Goal: Find specific page/section: Find specific page/section

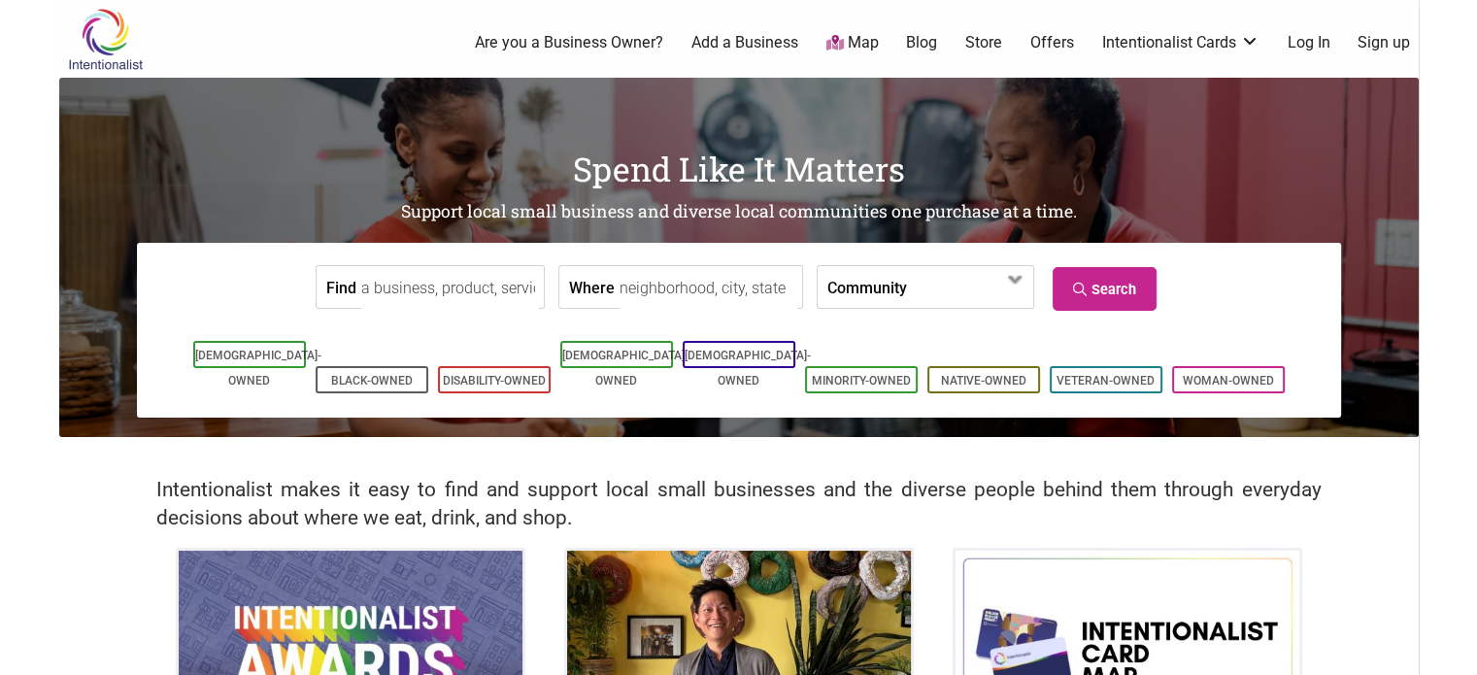
click at [652, 290] on input "Where" at bounding box center [708, 288] width 178 height 44
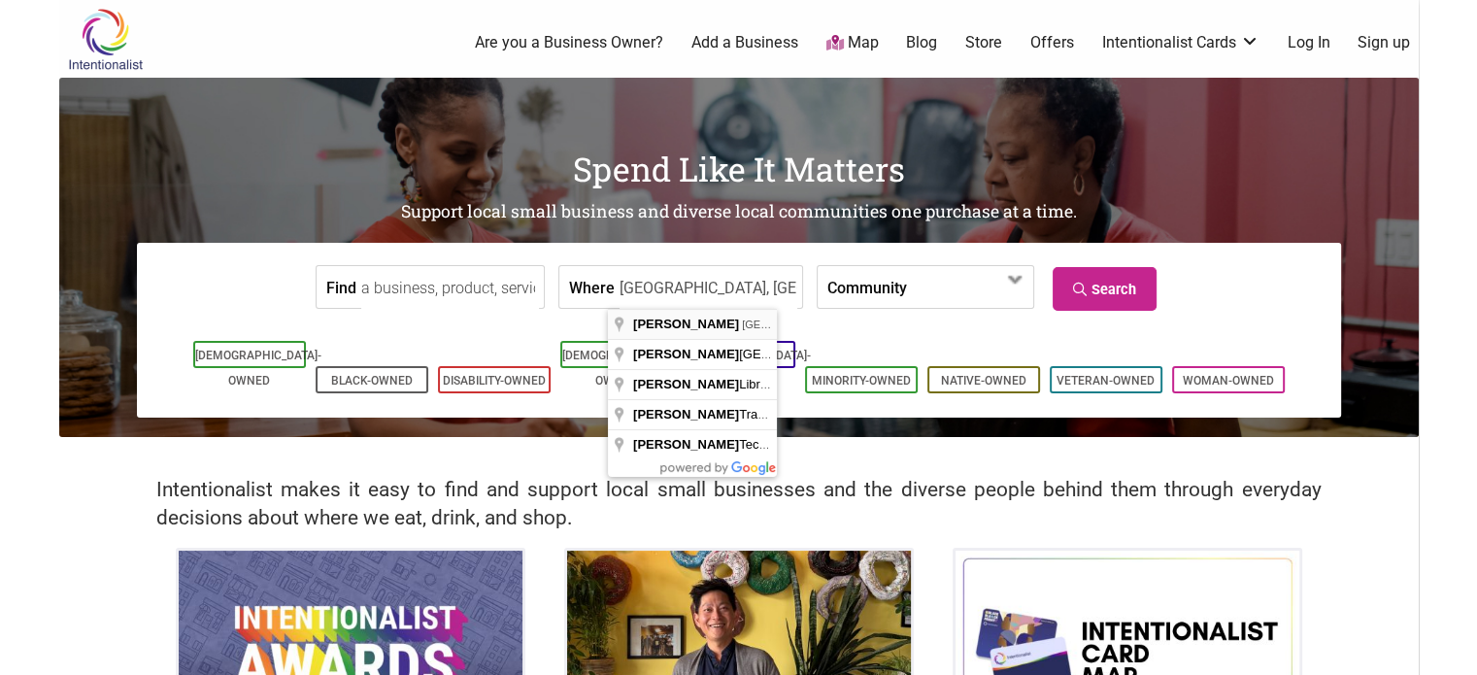
type input "Redmond, WA, USA"
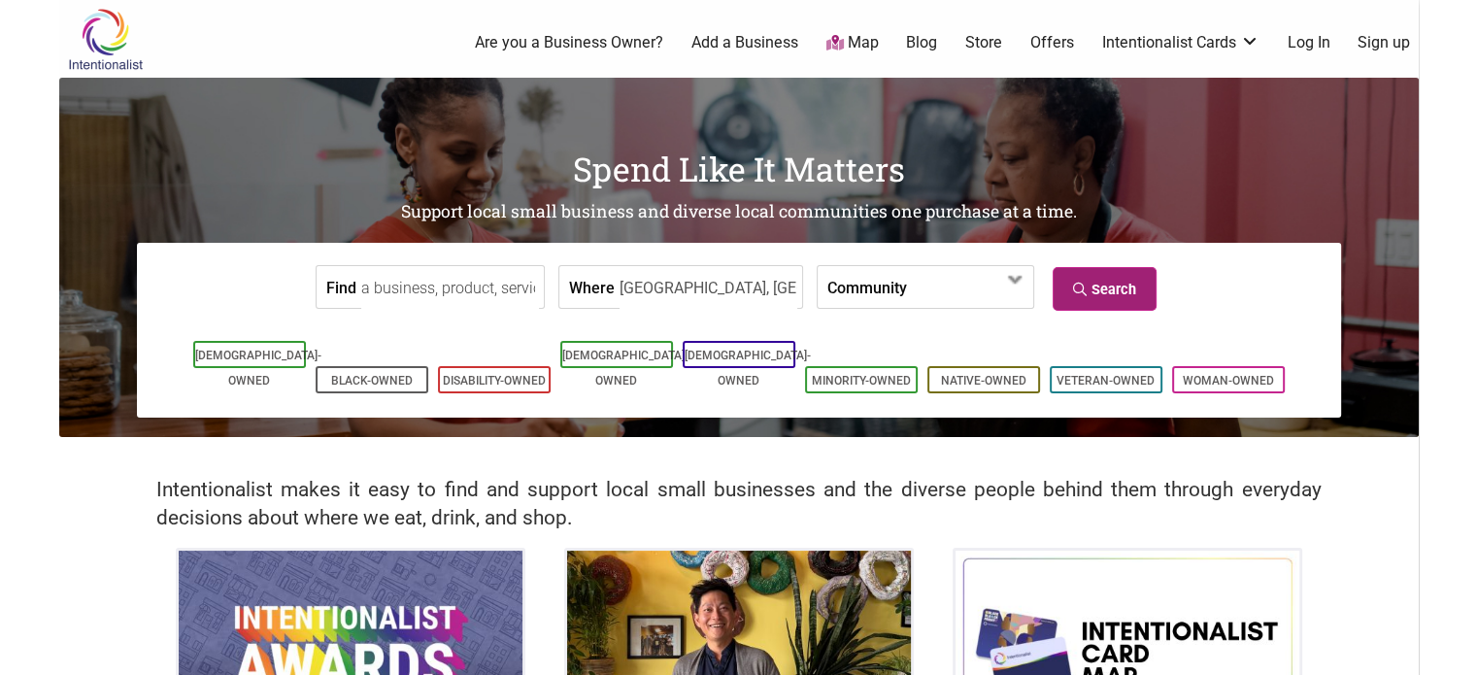
click at [1111, 283] on link "Search" at bounding box center [1105, 289] width 104 height 44
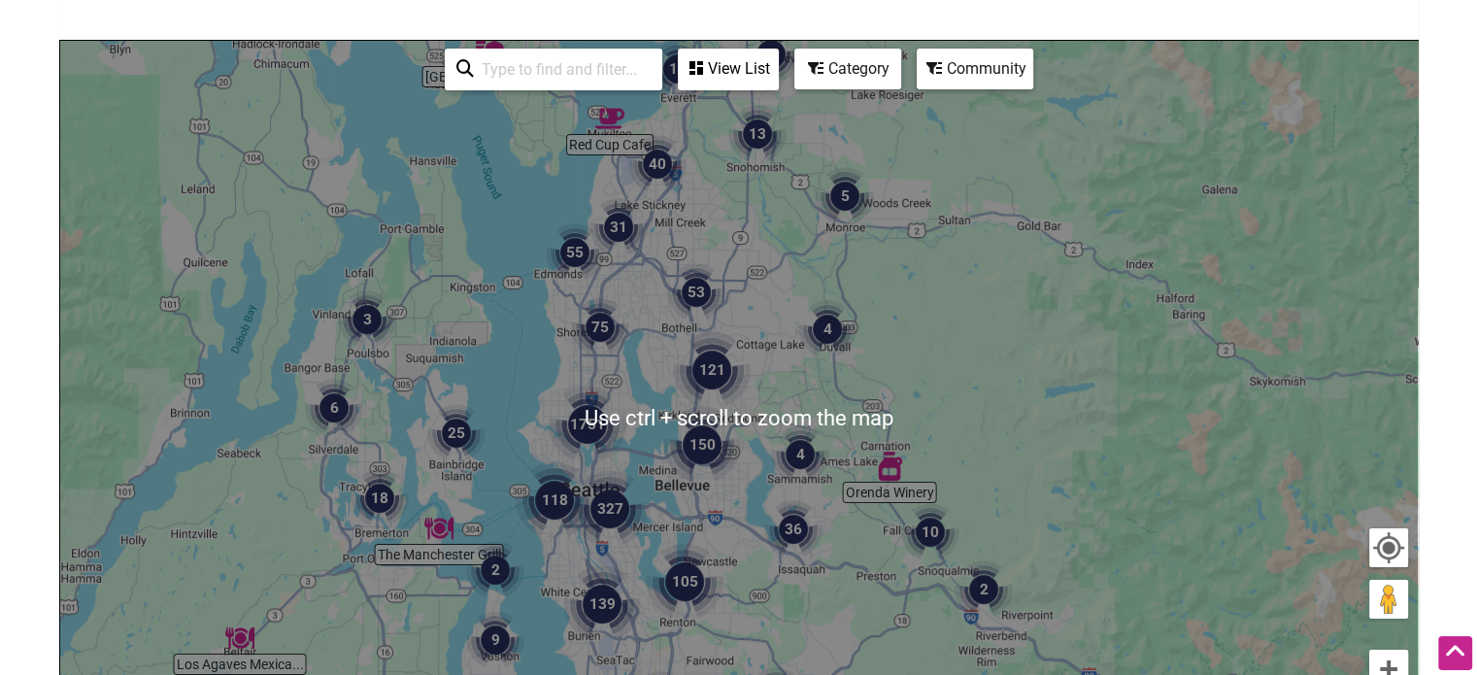
scroll to position [194, 0]
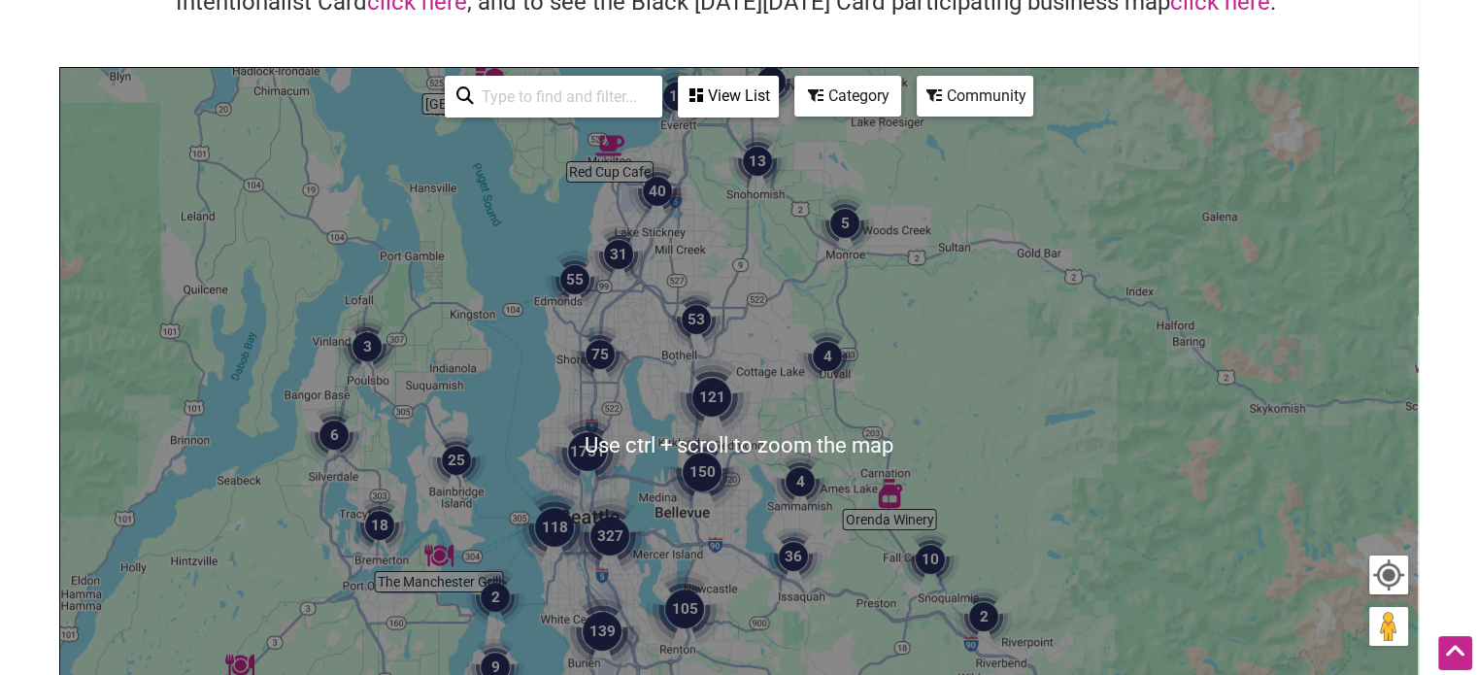
click at [777, 87] on div "Category" at bounding box center [728, 96] width 97 height 37
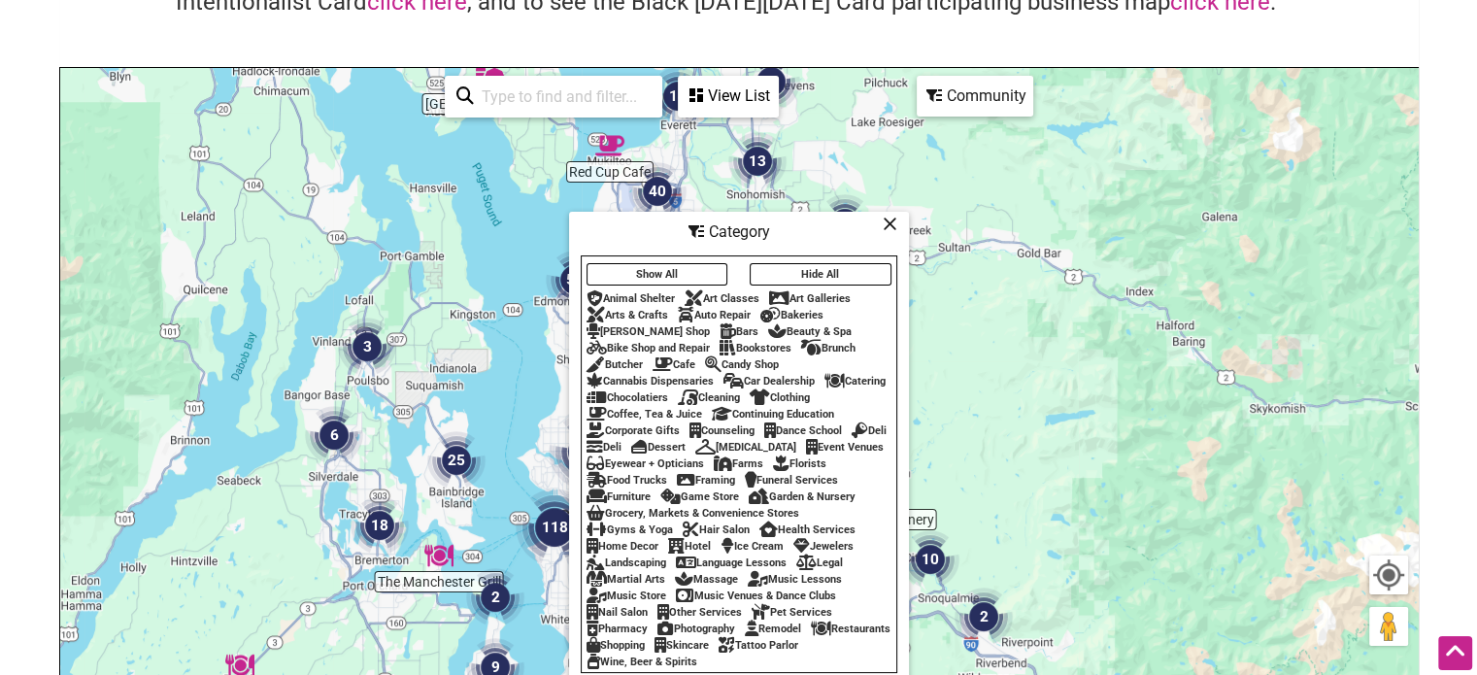
click at [643, 408] on div "Coffee, Tea & Juice" at bounding box center [644, 414] width 116 height 13
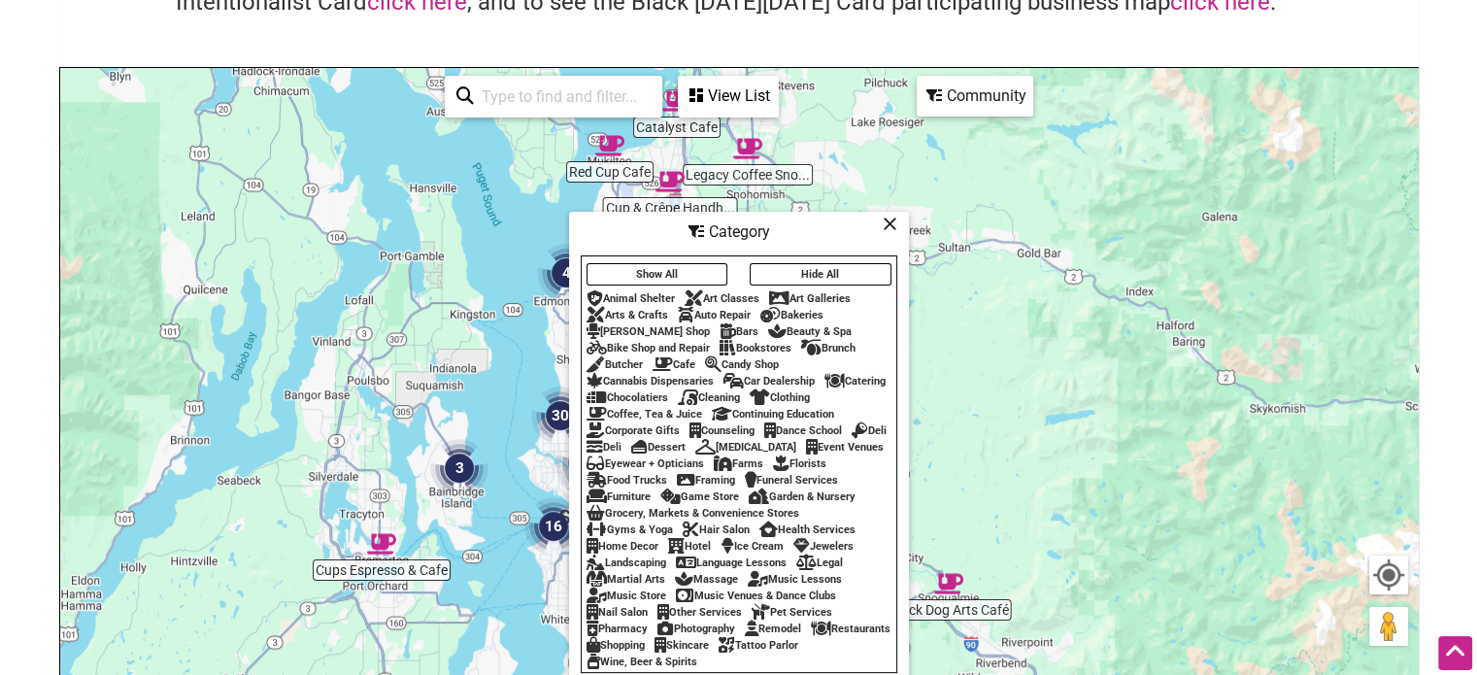
click at [886, 223] on icon at bounding box center [890, 223] width 15 height 1
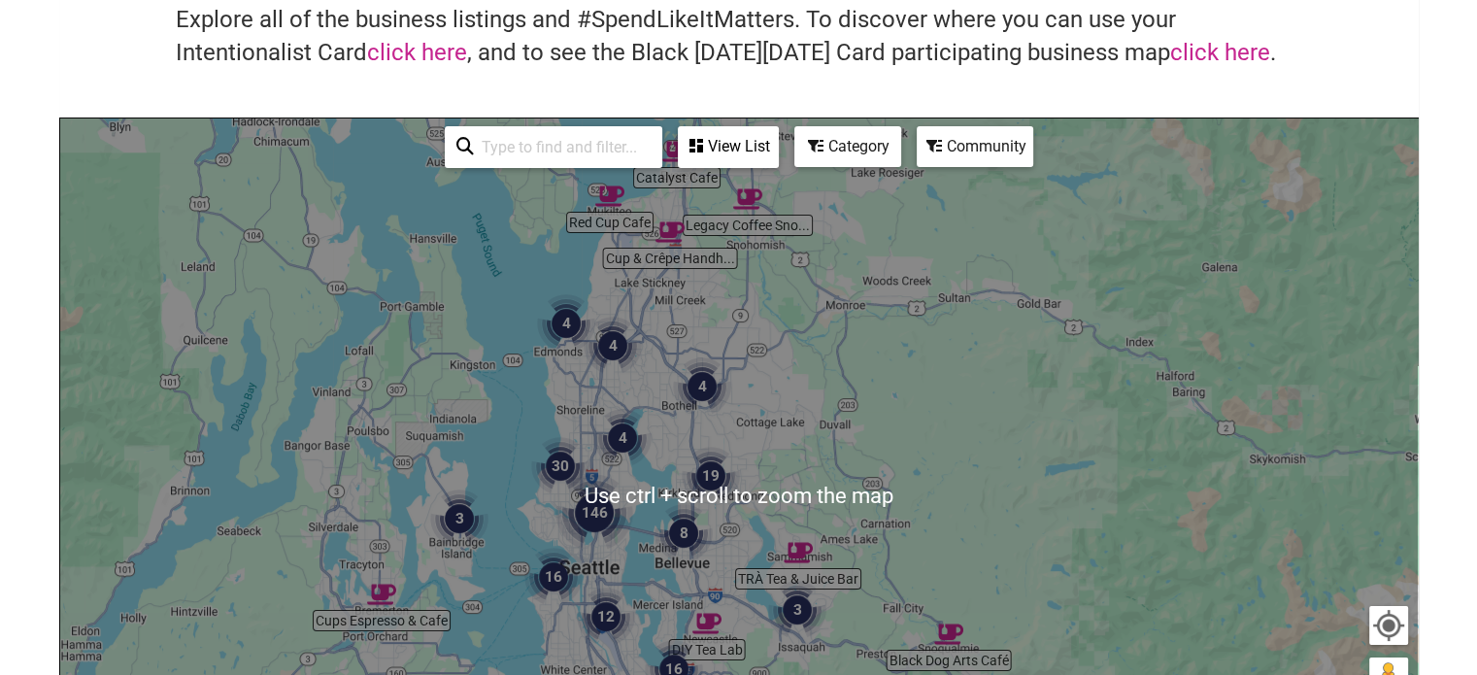
scroll to position [291, 0]
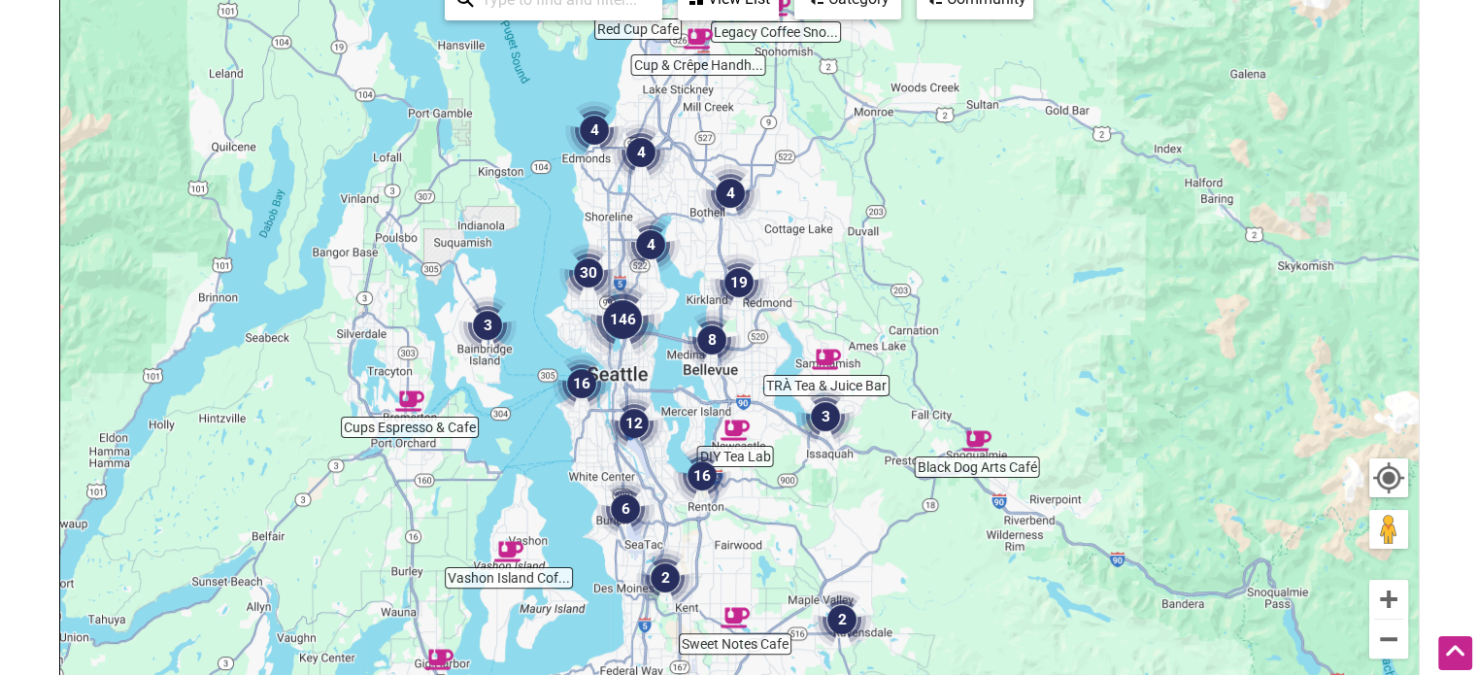
drag, startPoint x: 876, startPoint y: 371, endPoint x: 914, endPoint y: 316, distance: 67.1
click at [914, 316] on div "To navigate, press the arrow keys." at bounding box center [738, 348] width 1357 height 755
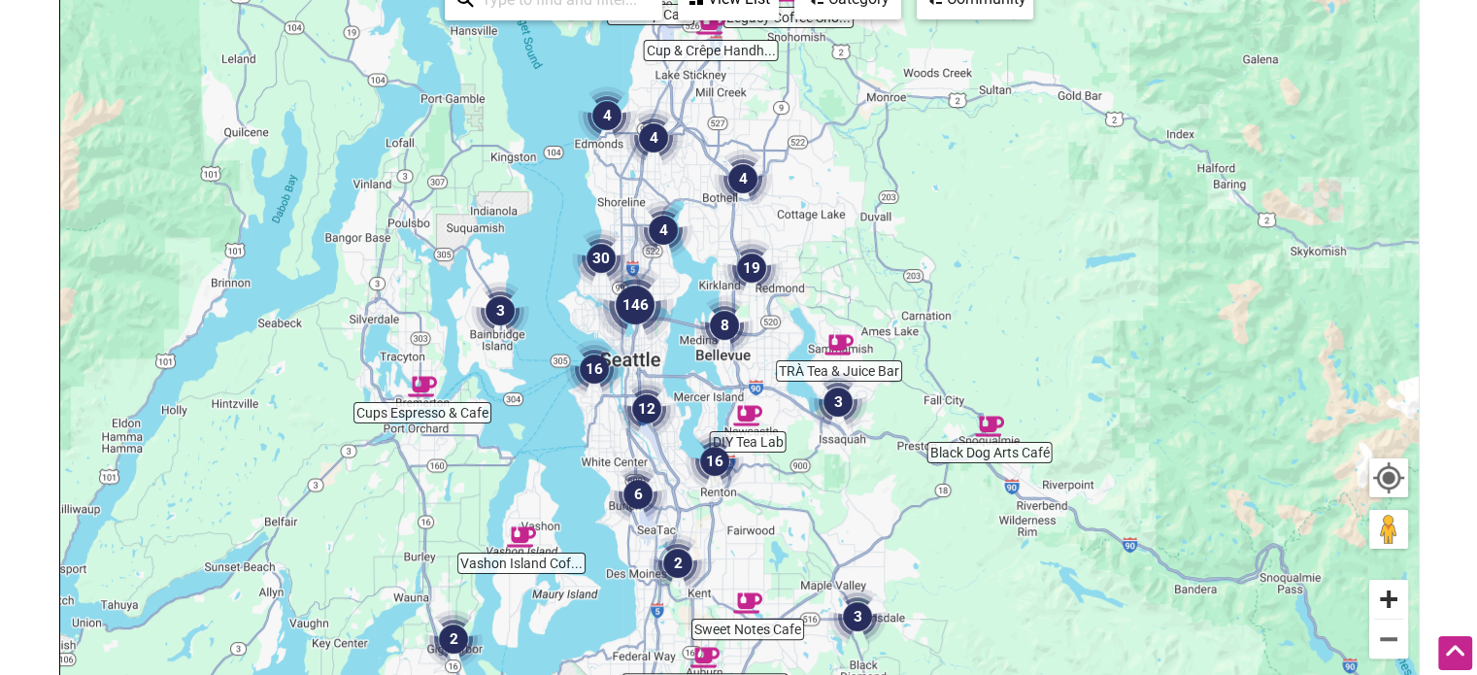
click at [1398, 589] on button "Zoom in" at bounding box center [1388, 599] width 39 height 39
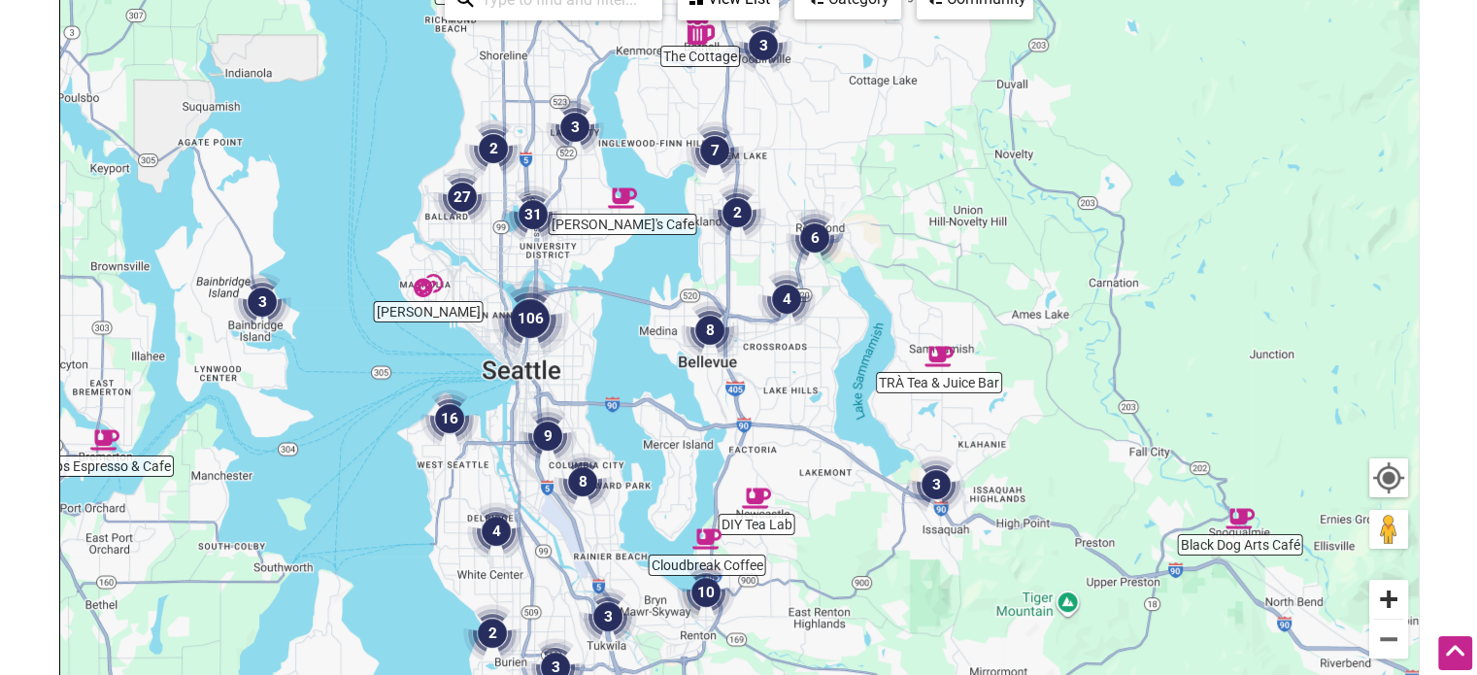
click at [1383, 591] on button "Zoom in" at bounding box center [1388, 599] width 39 height 39
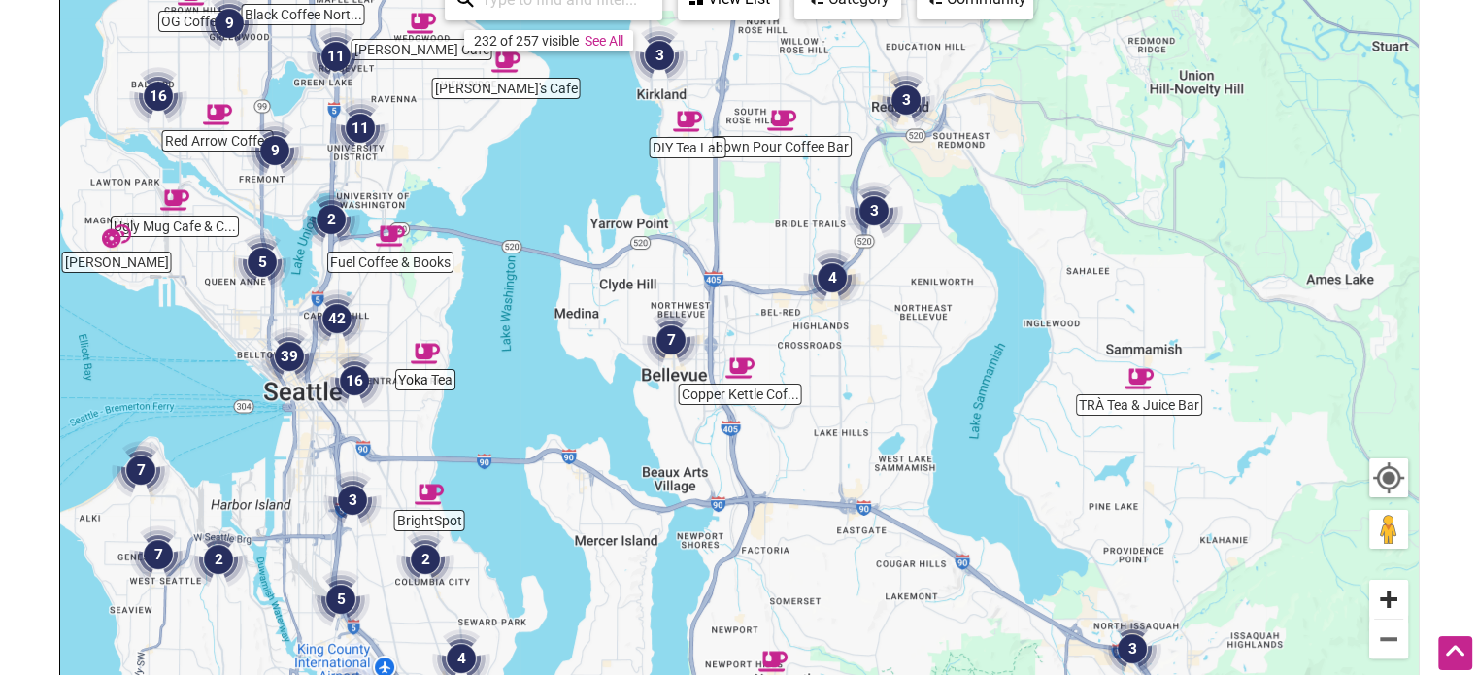
click at [1382, 592] on button "Zoom in" at bounding box center [1388, 599] width 39 height 39
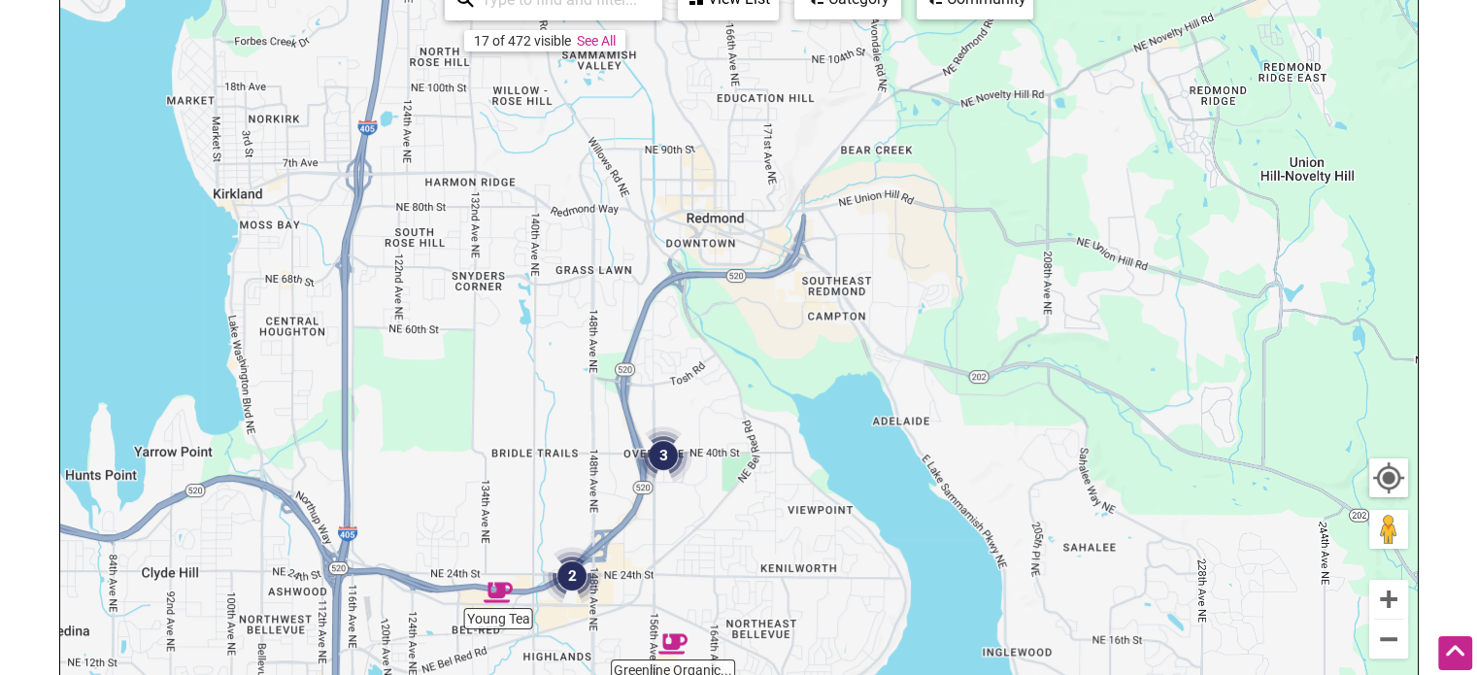
drag, startPoint x: 1113, startPoint y: 74, endPoint x: 764, endPoint y: 442, distance: 506.9
click at [764, 442] on div "To navigate, press the arrow keys." at bounding box center [738, 348] width 1357 height 755
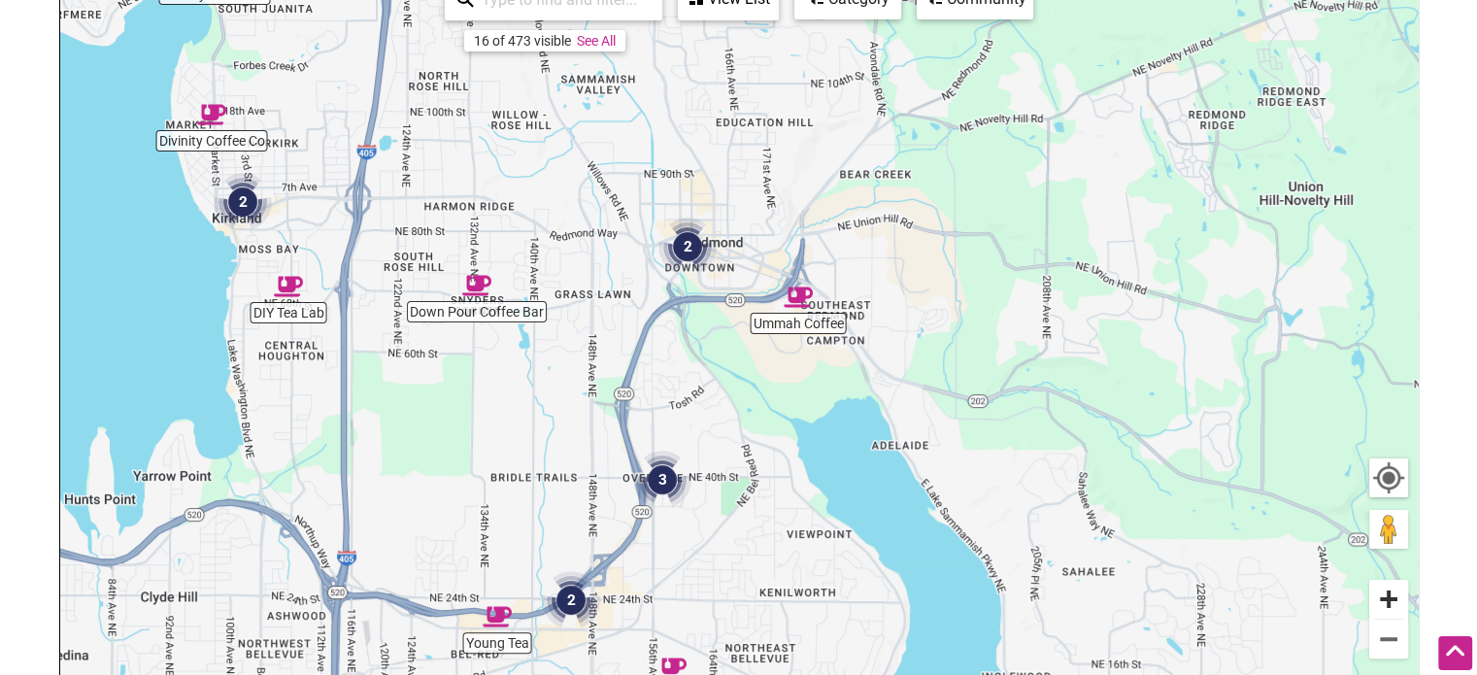
click at [1387, 597] on button "Zoom in" at bounding box center [1388, 599] width 39 height 39
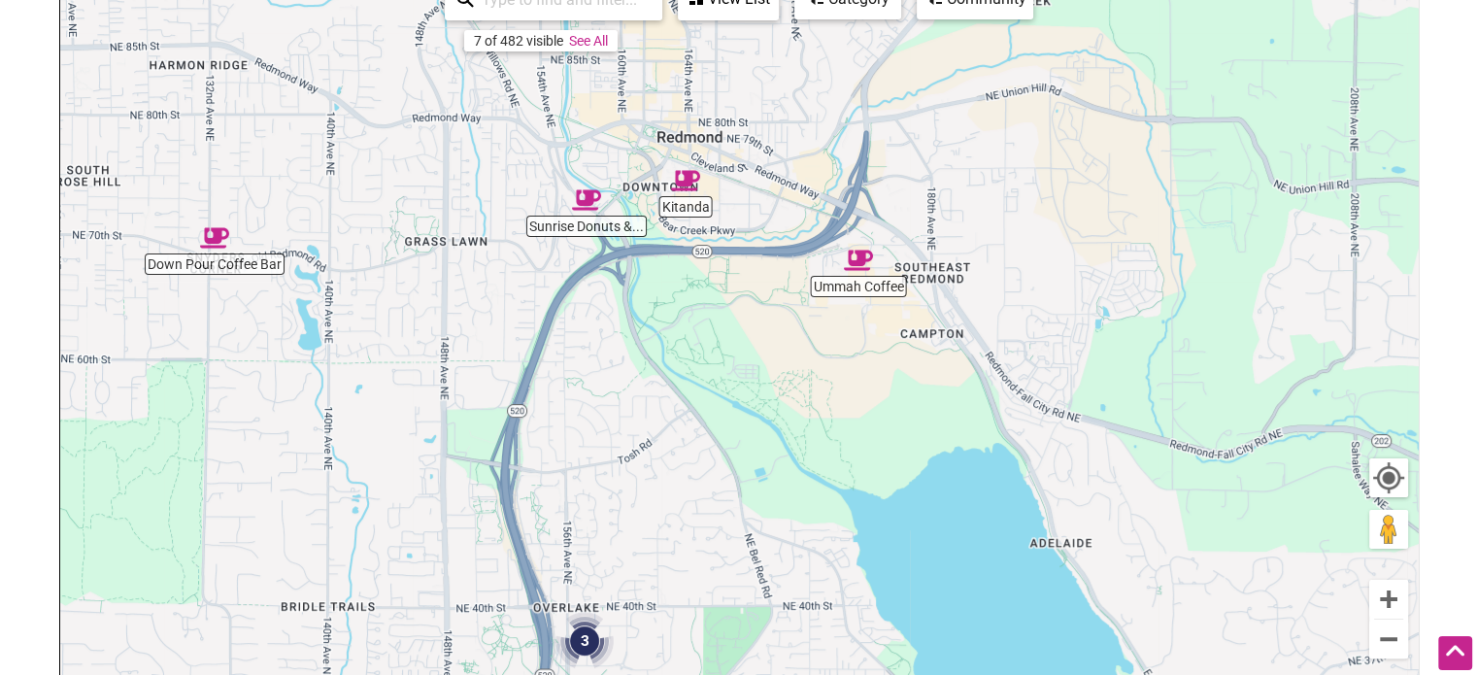
click at [589, 204] on img "Sunrise Donuts & Espresso" at bounding box center [586, 199] width 29 height 29
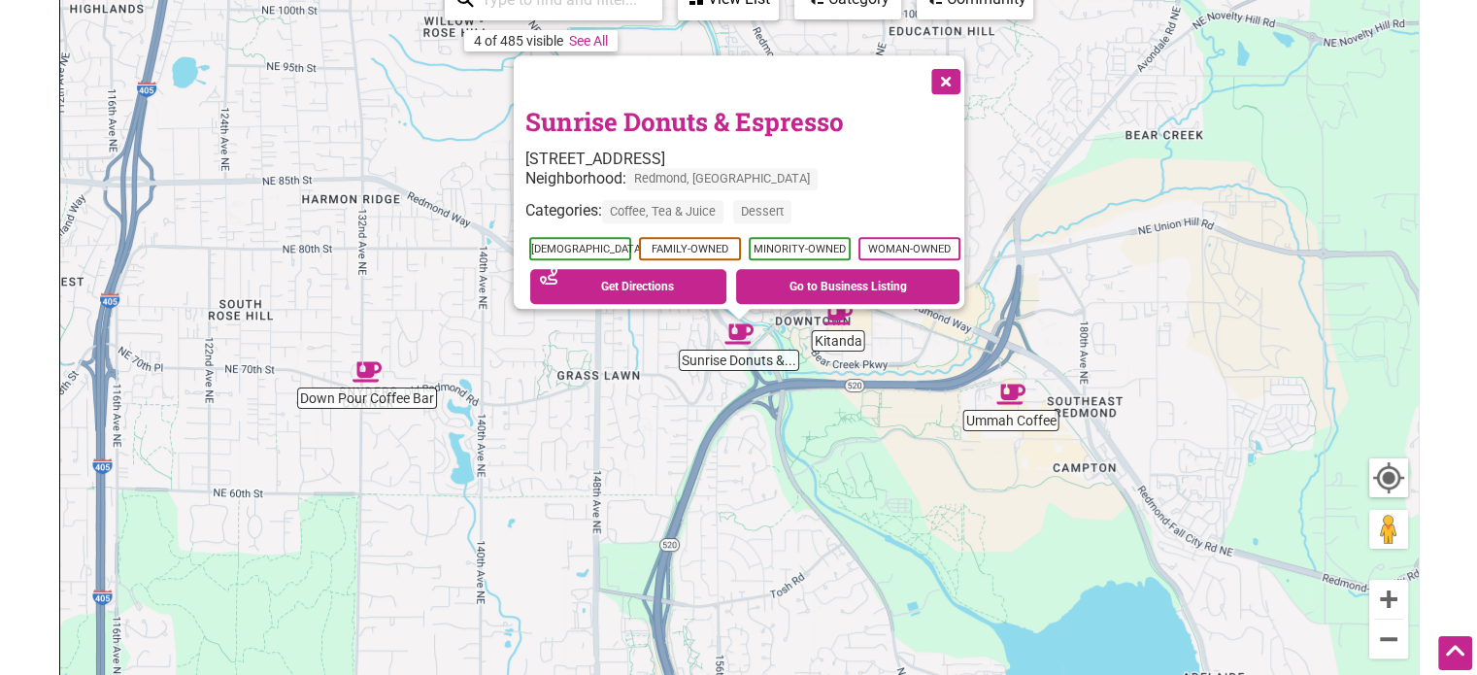
click at [948, 65] on button "Close" at bounding box center [943, 79] width 49 height 49
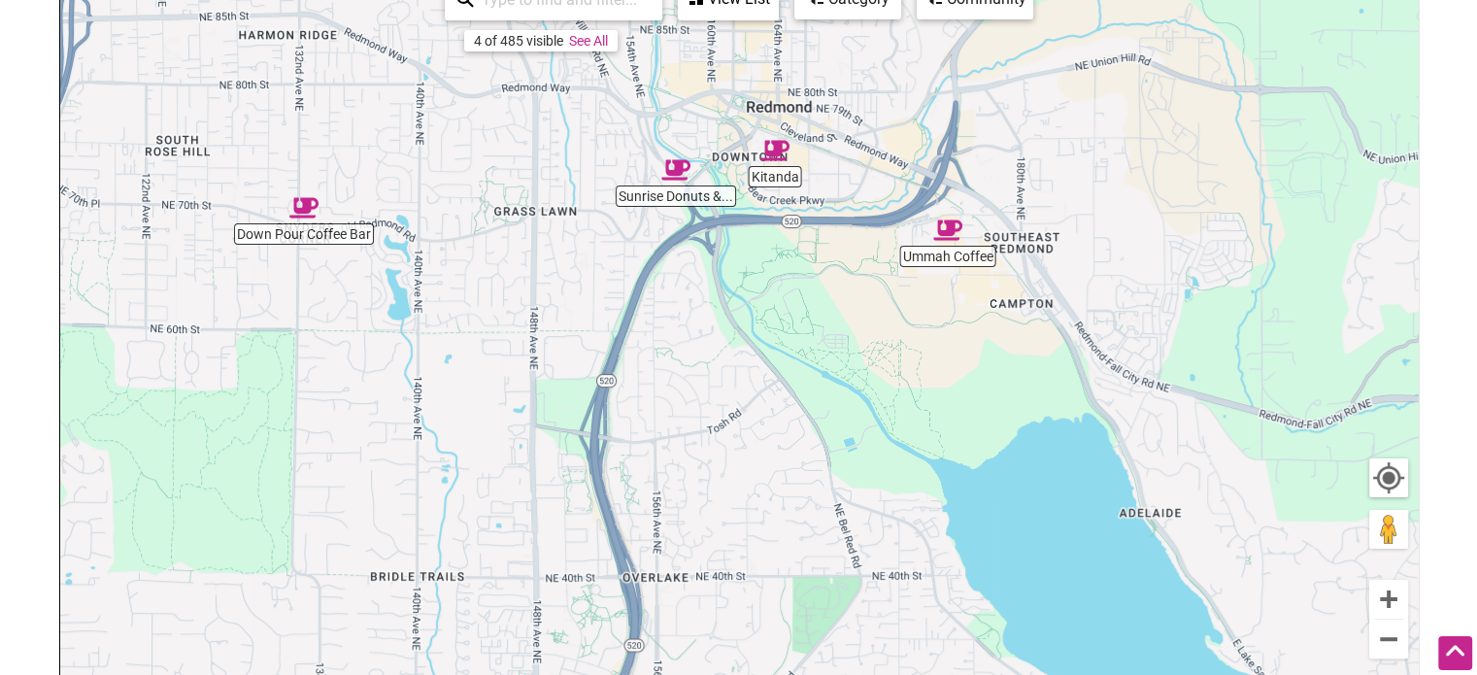
drag, startPoint x: 827, startPoint y: 486, endPoint x: 759, endPoint y: 337, distance: 164.2
click at [764, 329] on div "To navigate, press the arrow keys." at bounding box center [738, 348] width 1357 height 755
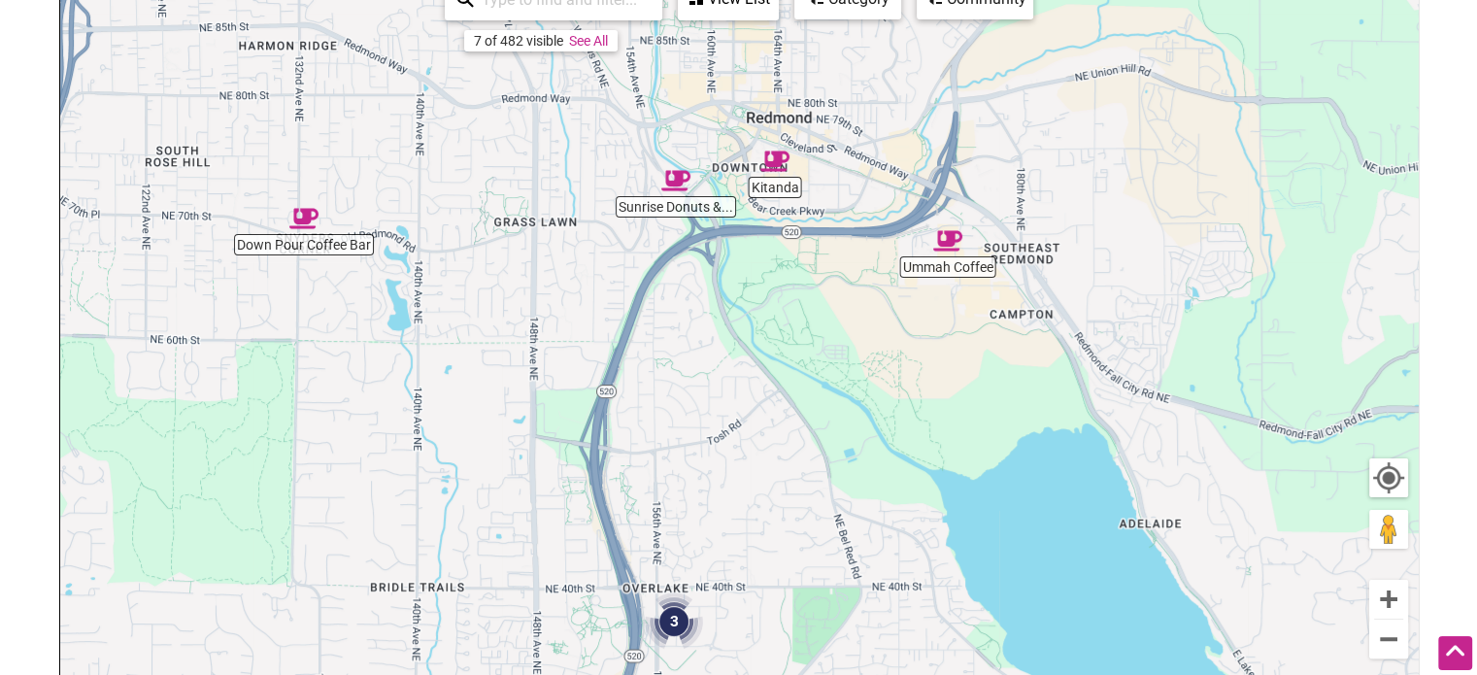
click at [678, 179] on img "Sunrise Donuts & Espresso" at bounding box center [675, 180] width 29 height 29
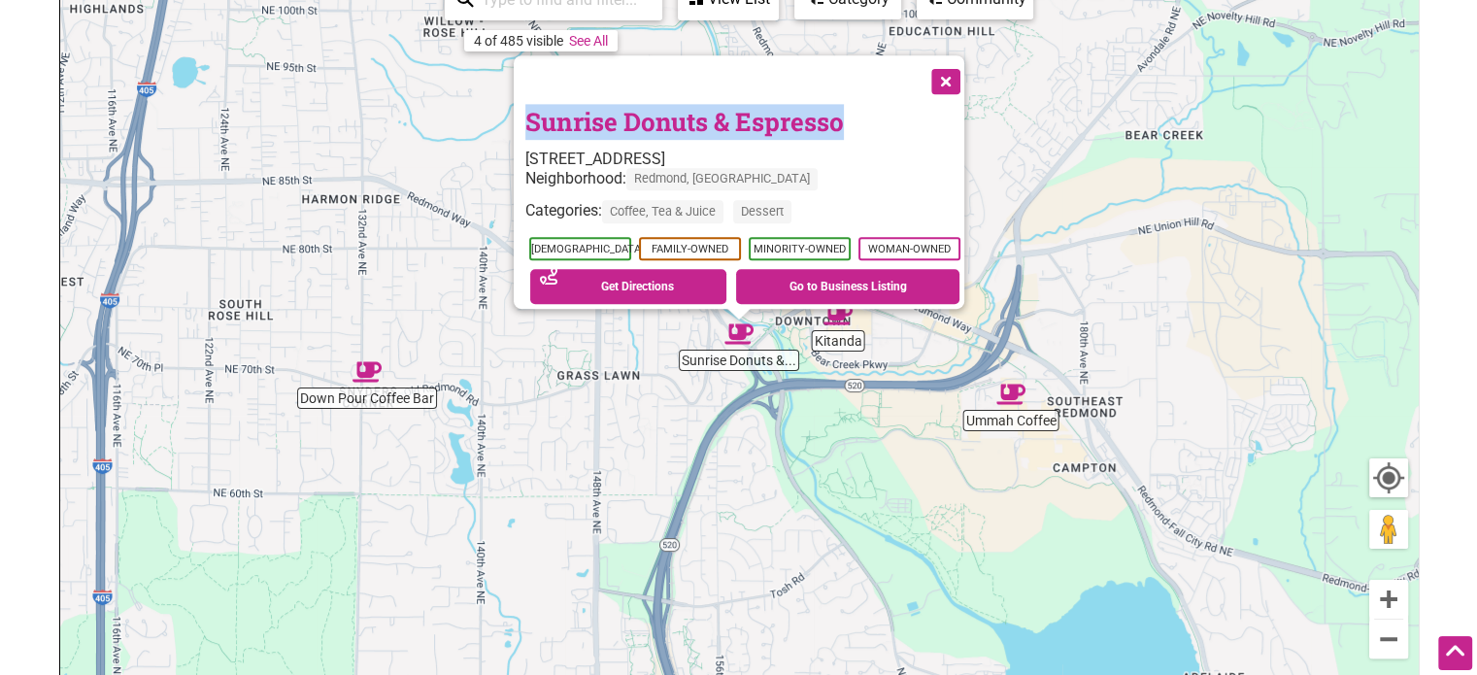
drag, startPoint x: 845, startPoint y: 108, endPoint x: 473, endPoint y: 122, distance: 372.2
click at [473, 122] on div "To navigate, press the arrow keys. Sunrise Donuts & Espresso [STREET_ADDRESS] N…" at bounding box center [738, 348] width 1357 height 755
copy div "Sunrise Donuts & Espresso"
click at [959, 71] on button "Close" at bounding box center [943, 79] width 49 height 49
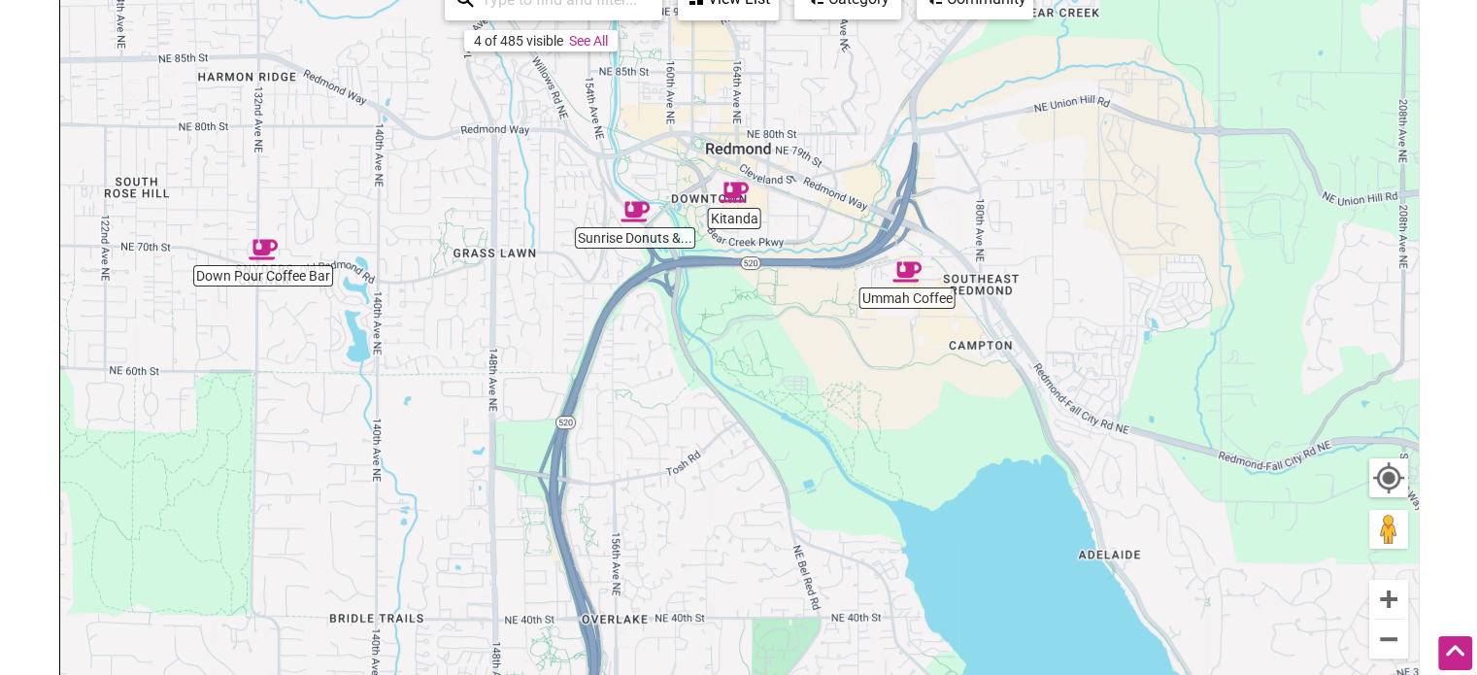
drag, startPoint x: 823, startPoint y: 485, endPoint x: 718, endPoint y: 360, distance: 162.6
click at [718, 360] on div "To navigate, press the arrow keys." at bounding box center [738, 348] width 1357 height 755
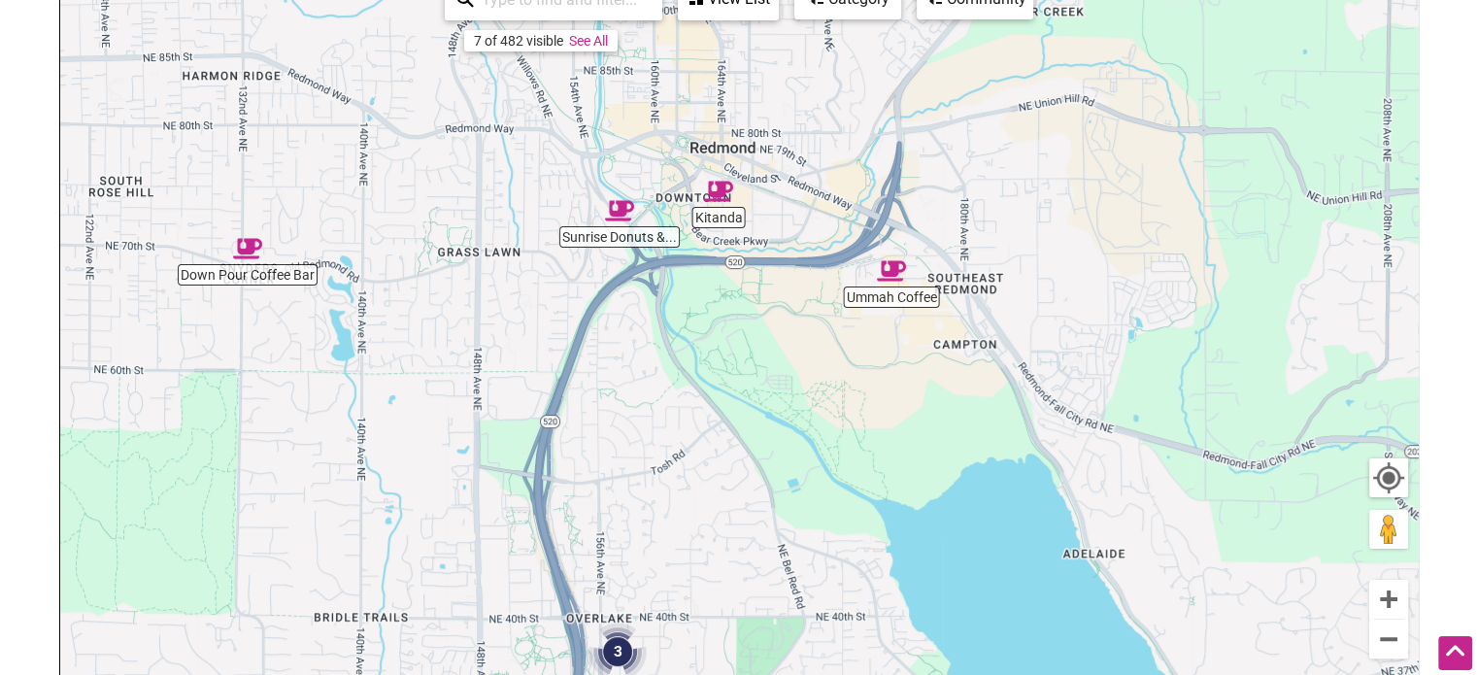
click at [890, 276] on img "Ummah Coffee" at bounding box center [891, 270] width 29 height 29
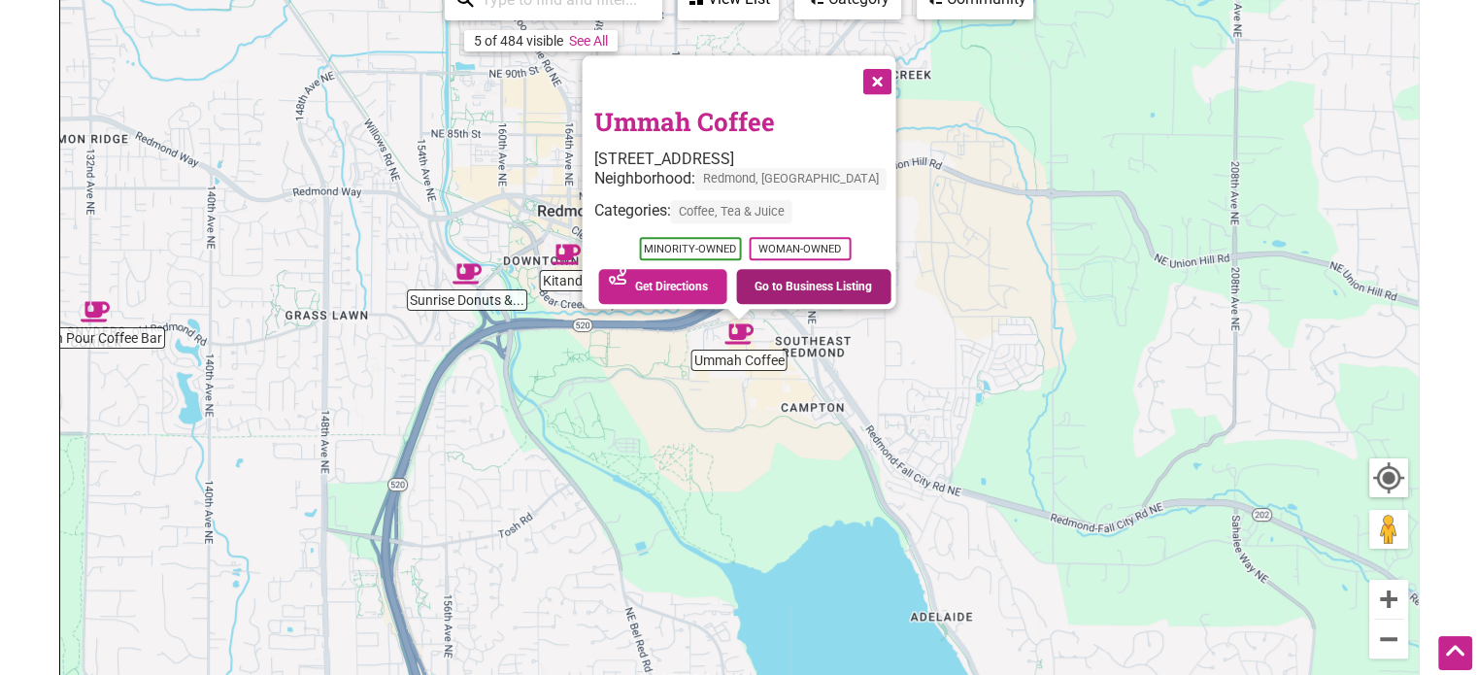
click at [762, 277] on link "Go to Business Listing" at bounding box center [813, 286] width 155 height 35
